Goal: Task Accomplishment & Management: Manage account settings

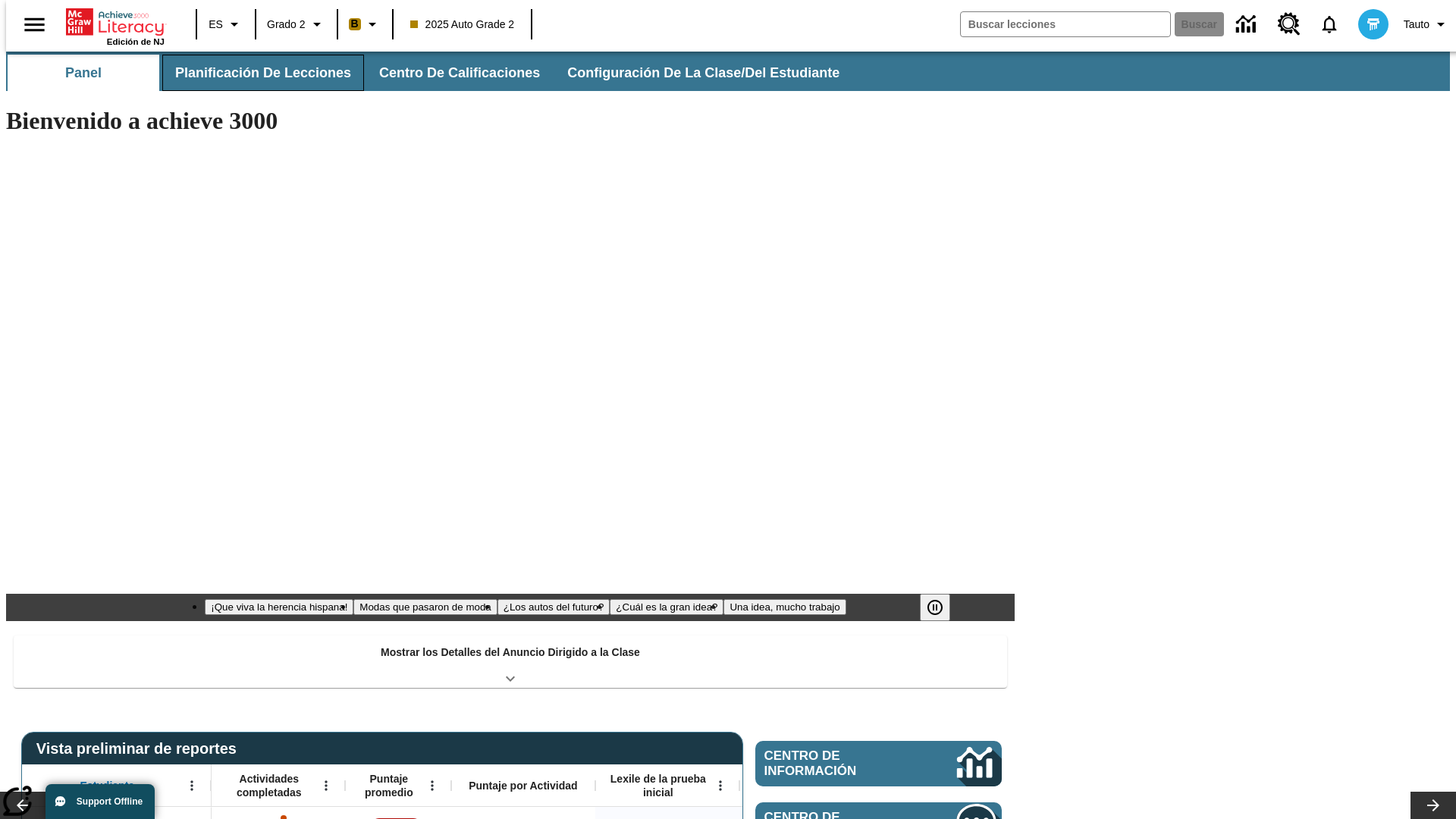
click at [254, 73] on button "Planificación de lecciones" at bounding box center [262, 73] width 202 height 37
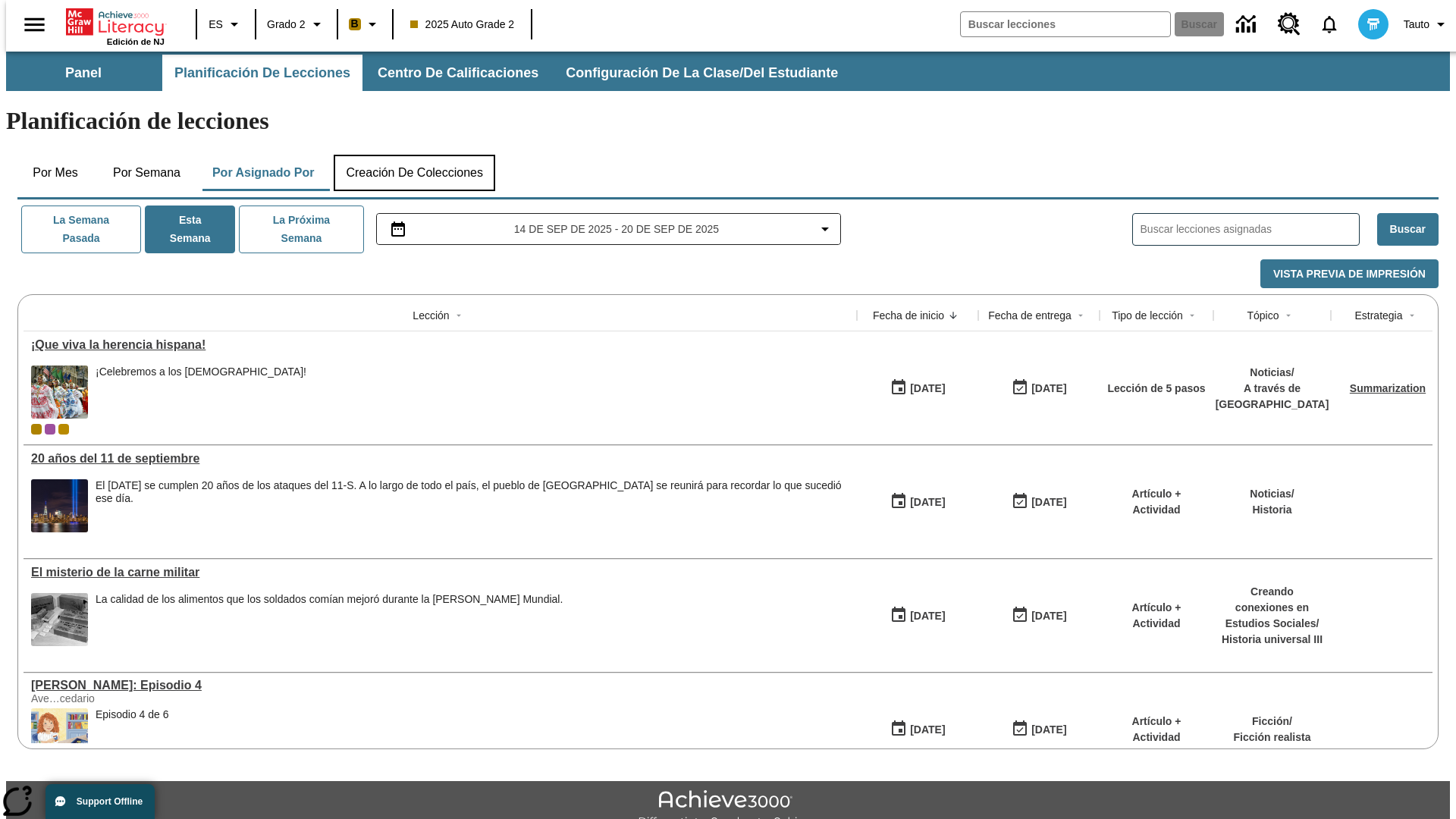
click at [414, 155] on button "Creación de colecciones" at bounding box center [415, 173] width 161 height 37
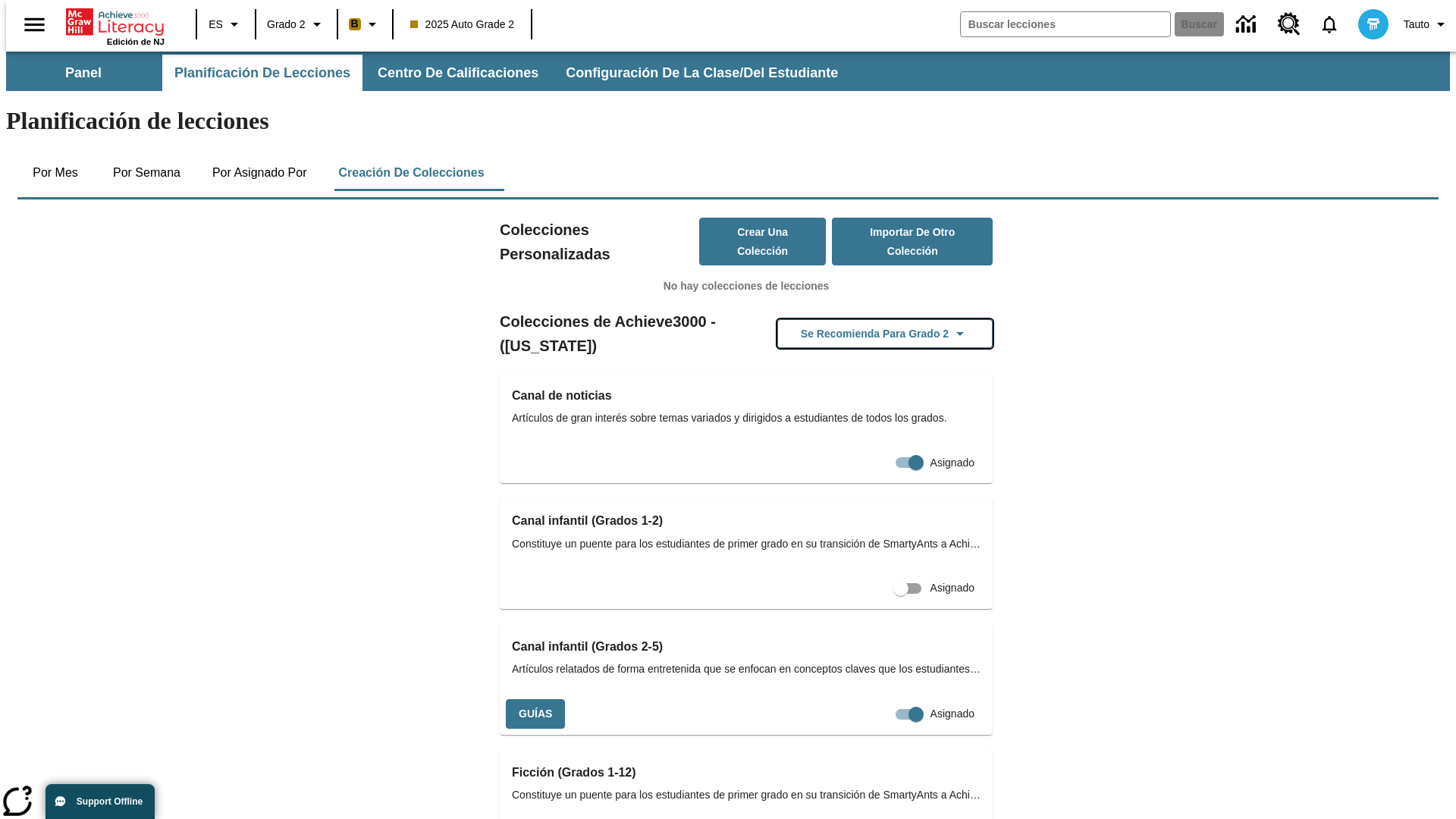
click at [860, 320] on button "Se recomienda para Grado 2" at bounding box center [885, 334] width 215 height 30
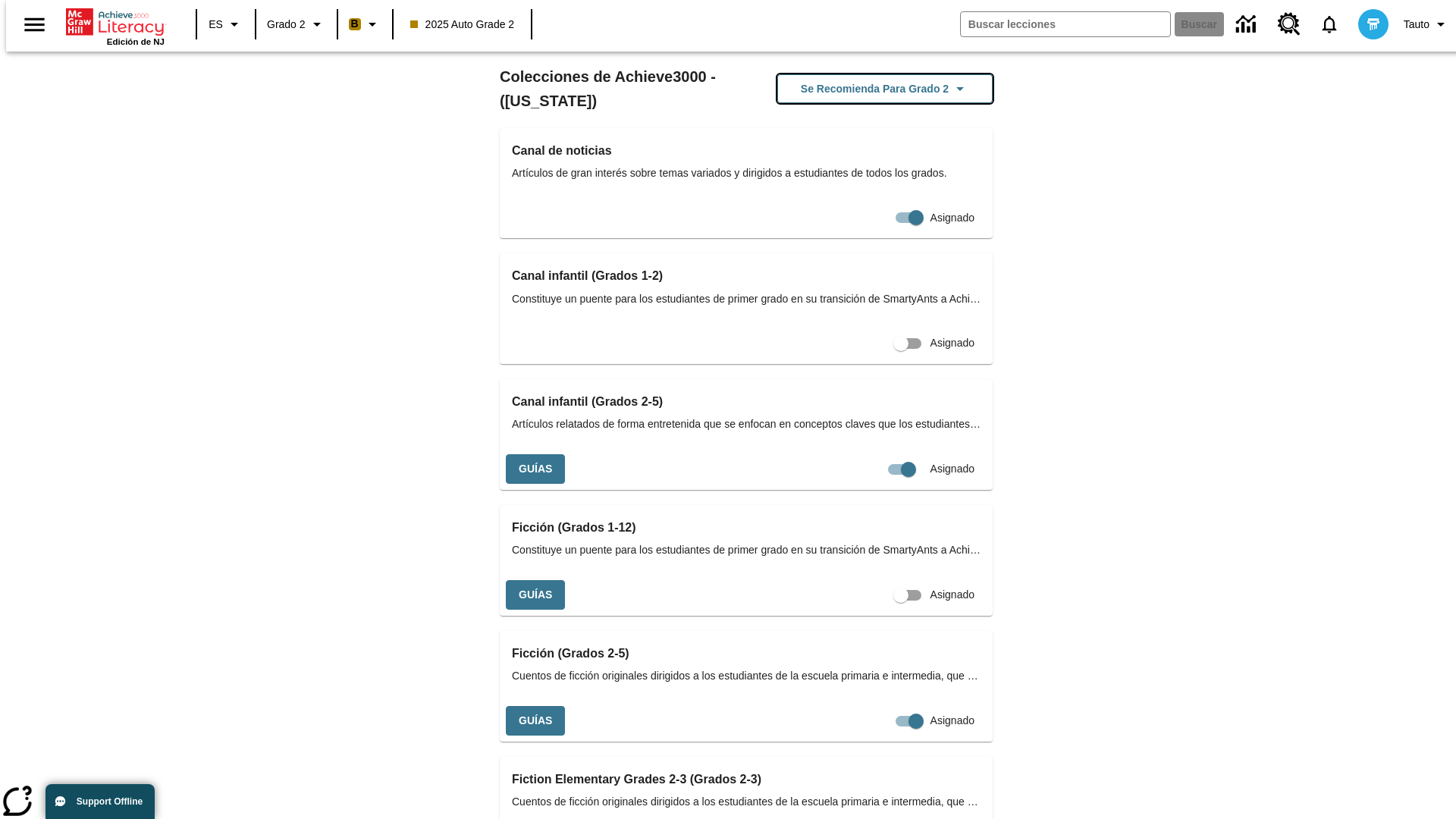
scroll to position [640, 0]
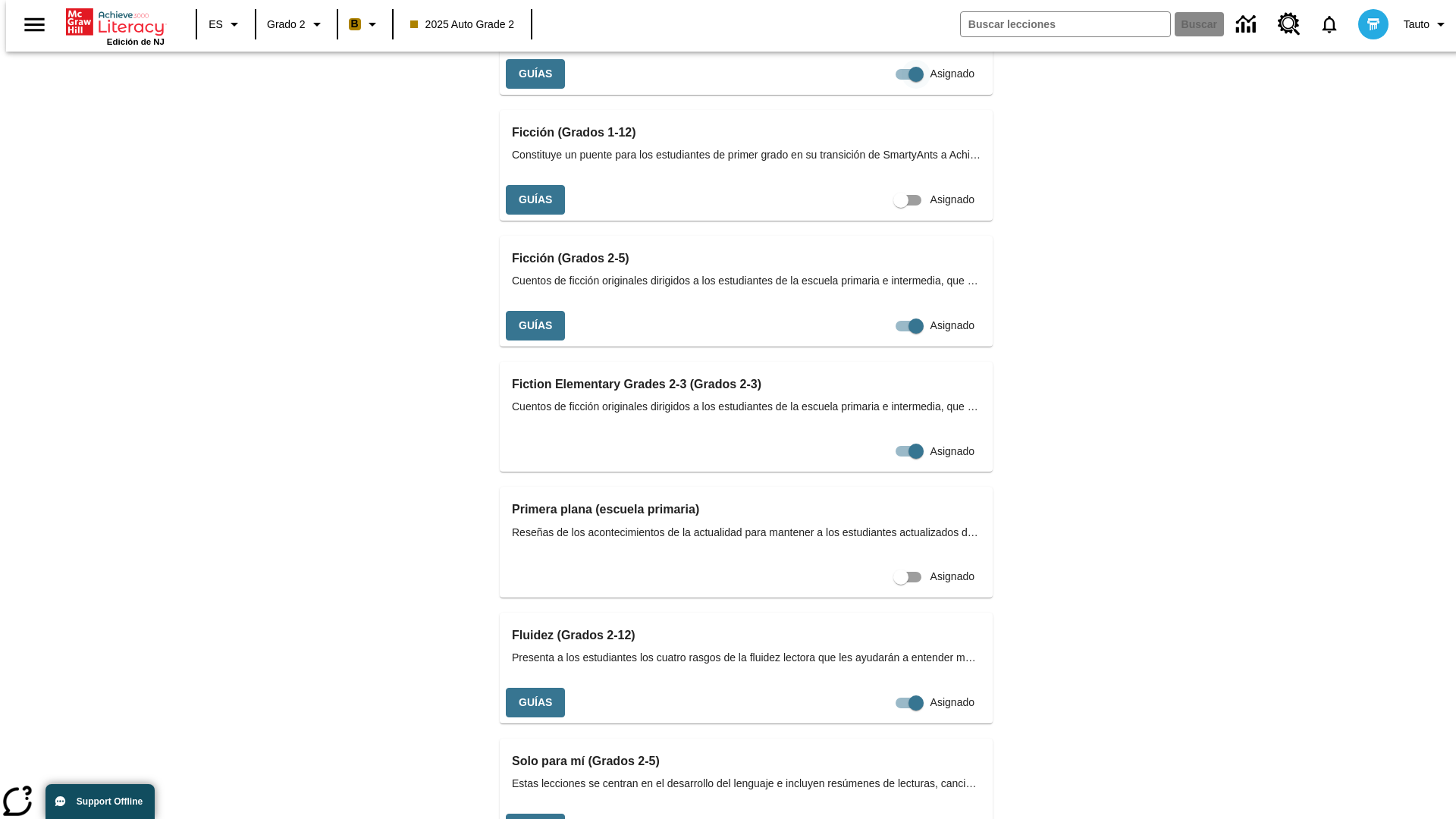
click at [873, 89] on input "Asignado" at bounding box center [916, 75] width 87 height 29
checkbox input "false"
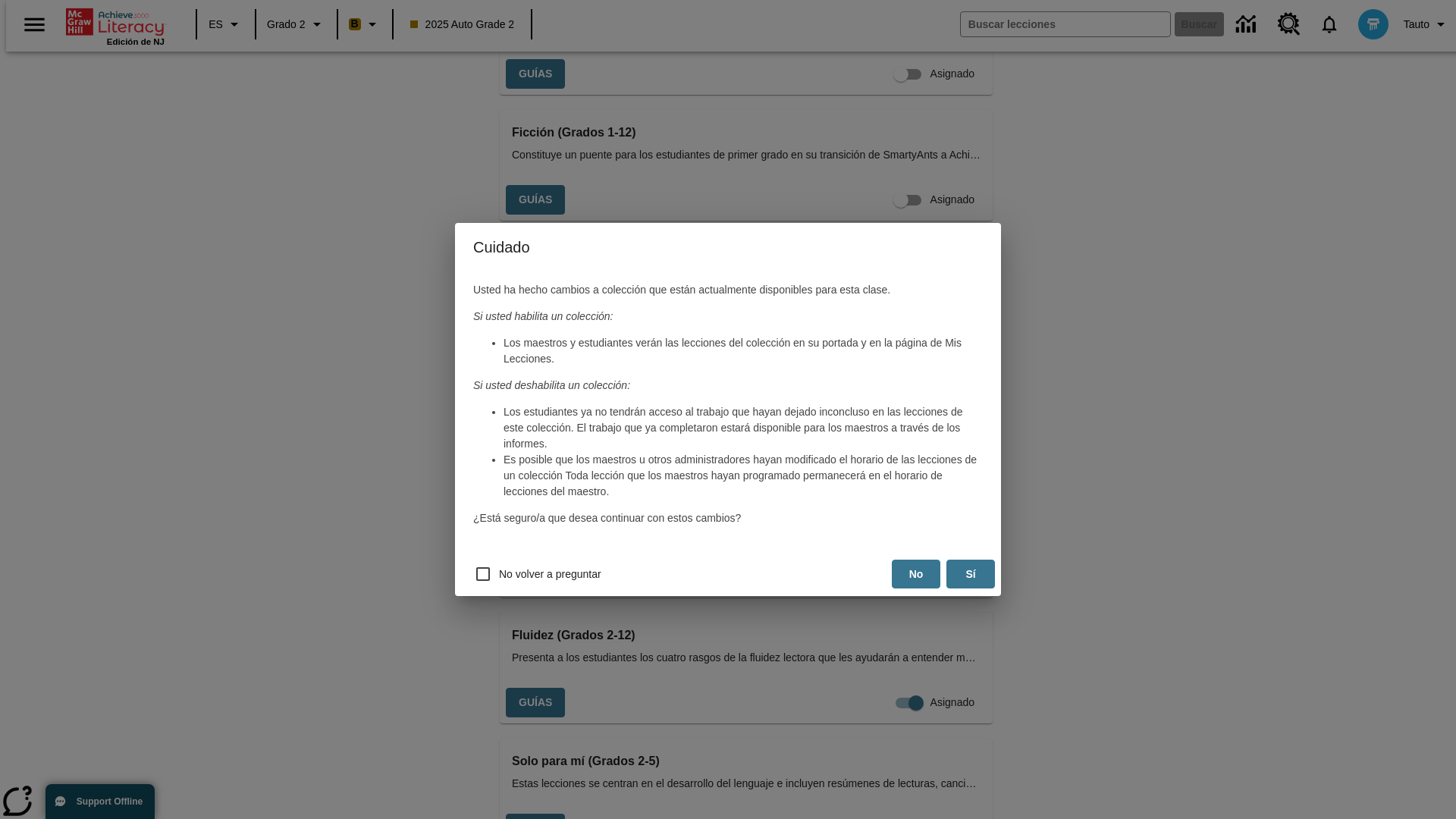
scroll to position [0, 0]
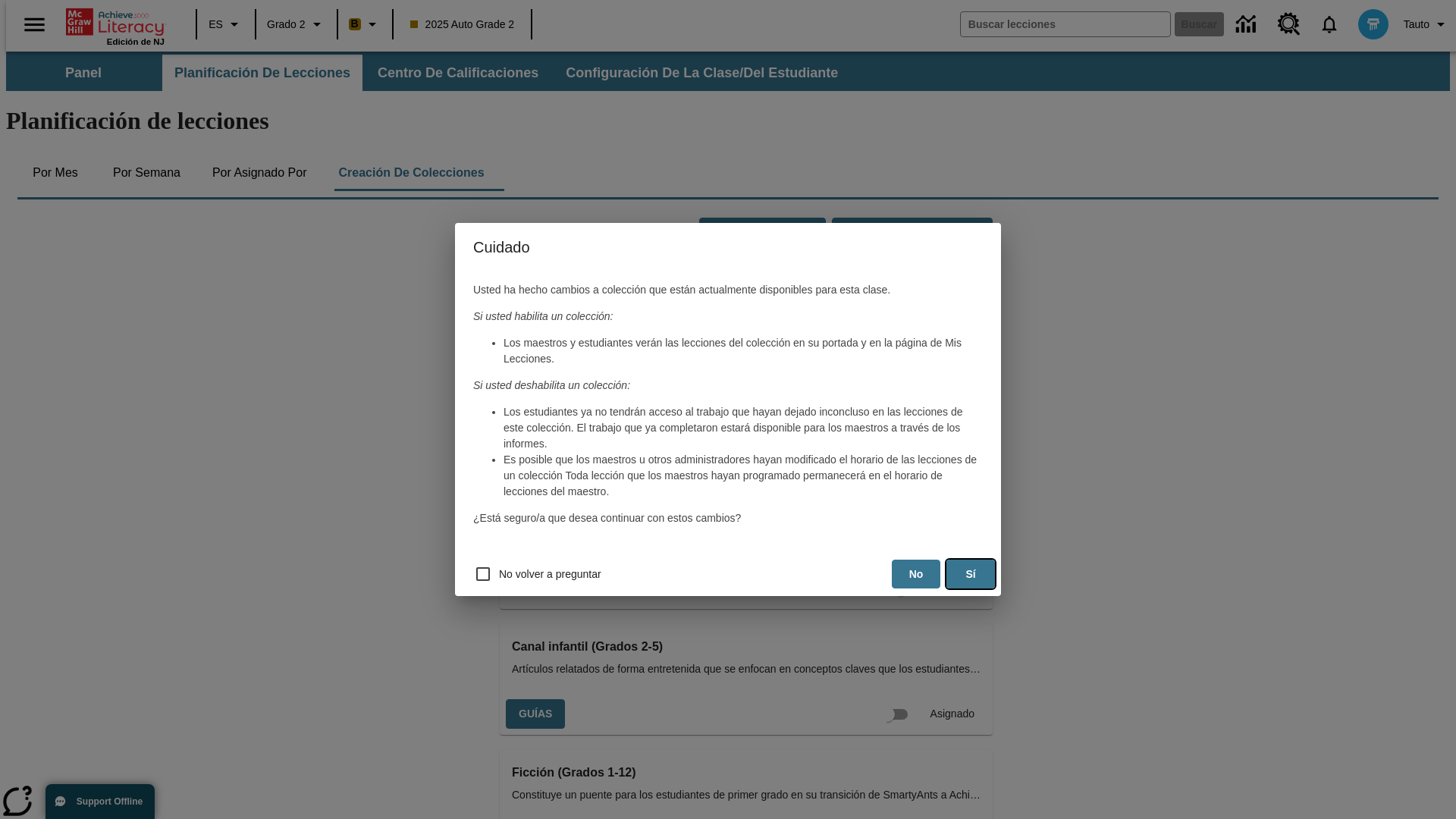
click at [971, 574] on button "Sí" at bounding box center [971, 575] width 49 height 30
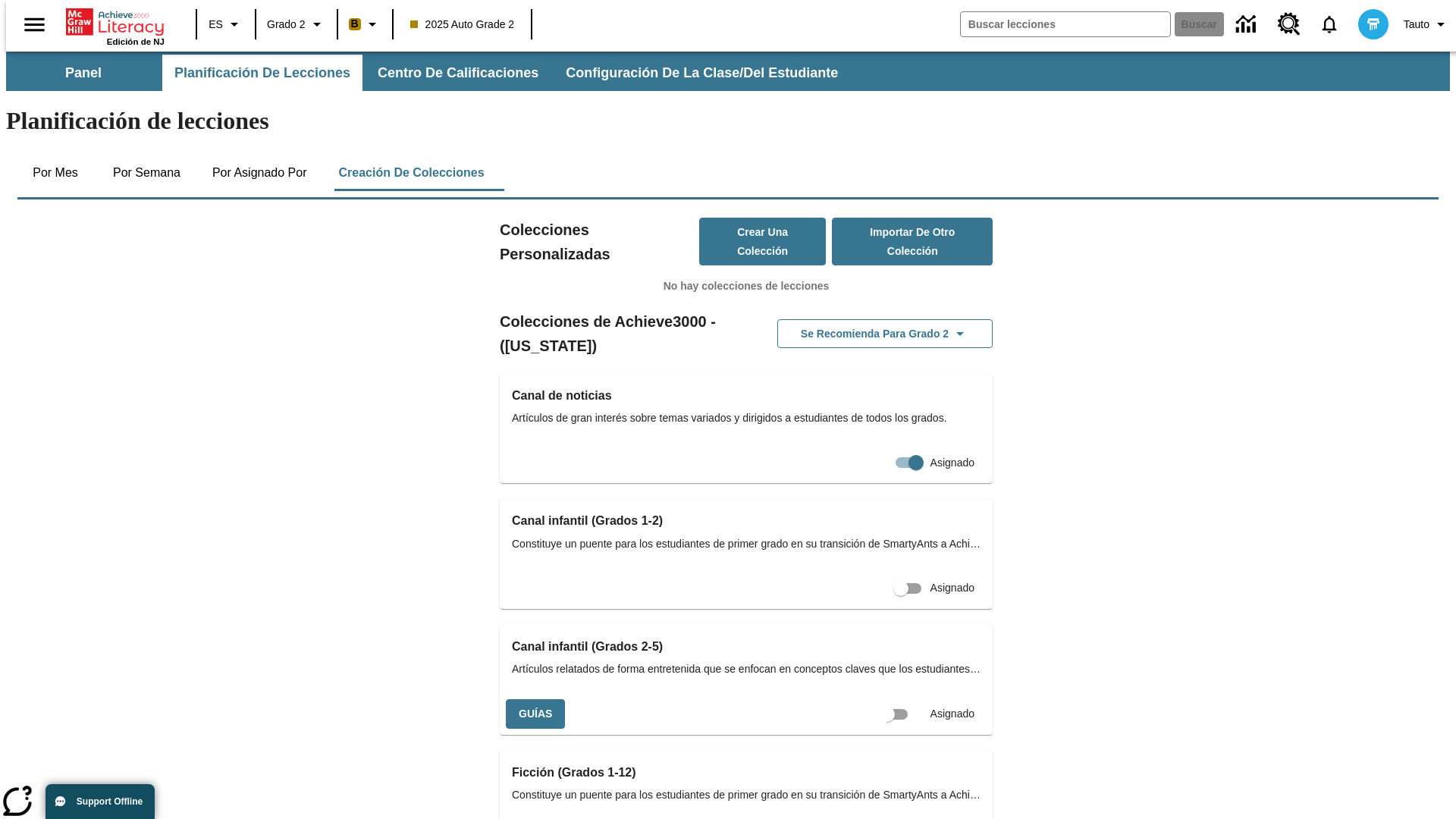
scroll to position [0, 14]
click at [873, 700] on input "Asignado" at bounding box center [901, 715] width 87 height 29
checkbox input "true"
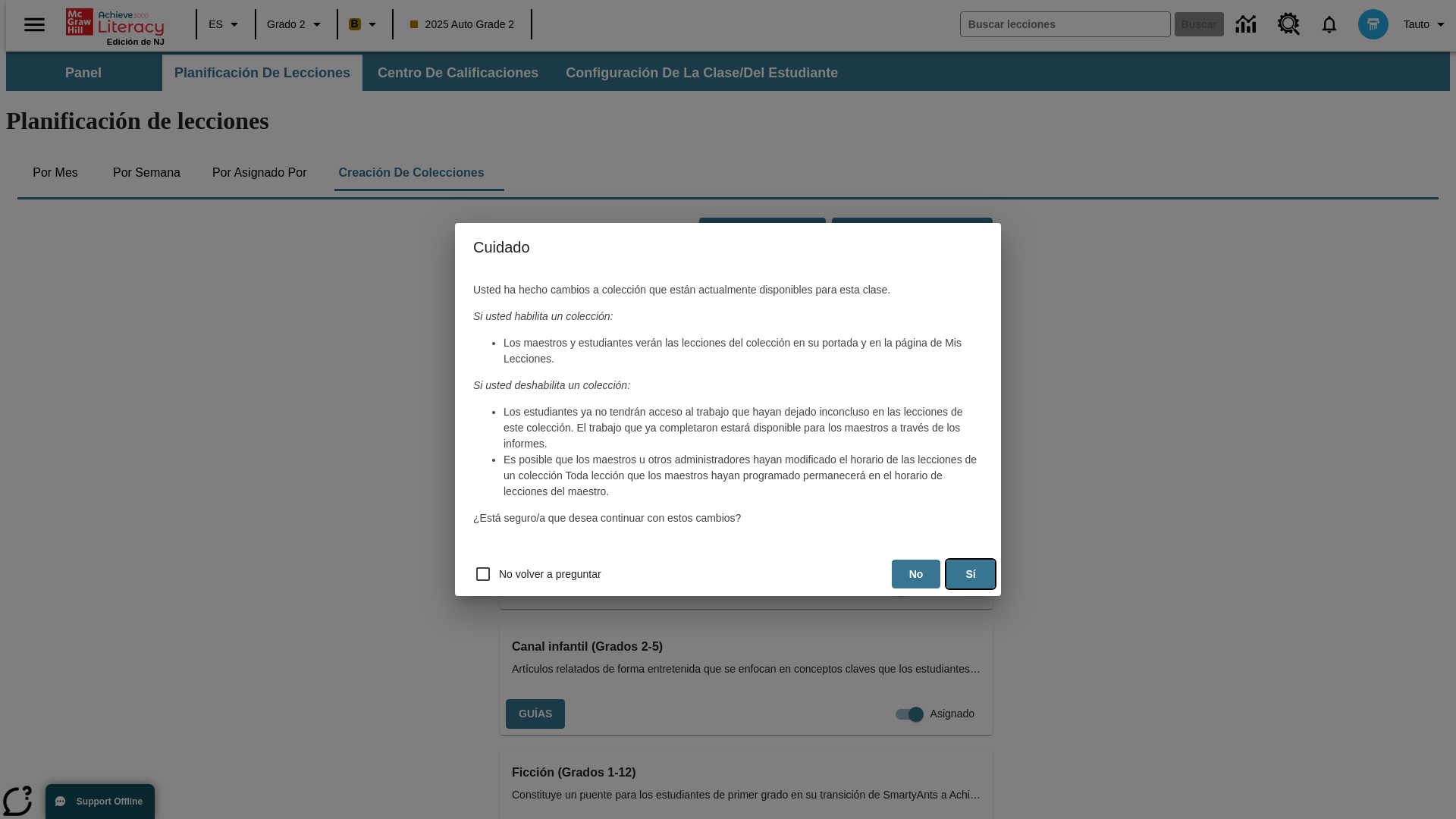
click at [971, 574] on button "Sí" at bounding box center [971, 575] width 49 height 30
